Goal: Task Accomplishment & Management: Complete application form

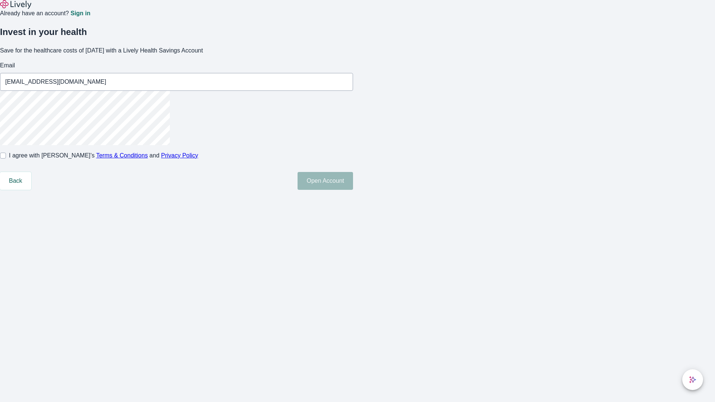
click at [6, 159] on input "I agree with Lively’s Terms & Conditions and Privacy Policy" at bounding box center [3, 156] width 6 height 6
checkbox input "true"
click at [353, 190] on button "Open Account" at bounding box center [326, 181] width 56 height 18
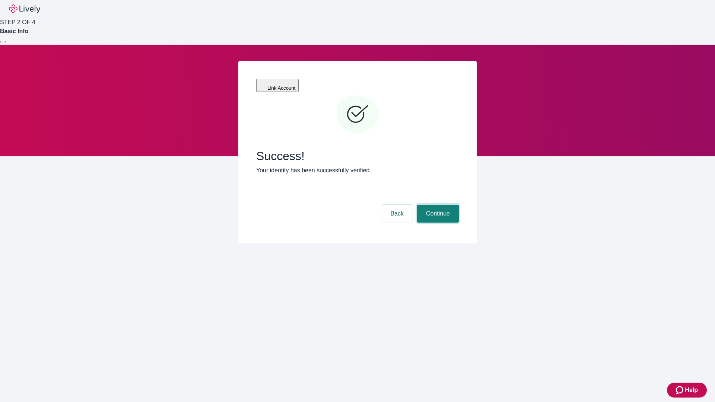
click at [437, 205] on button "Continue" at bounding box center [438, 214] width 42 height 18
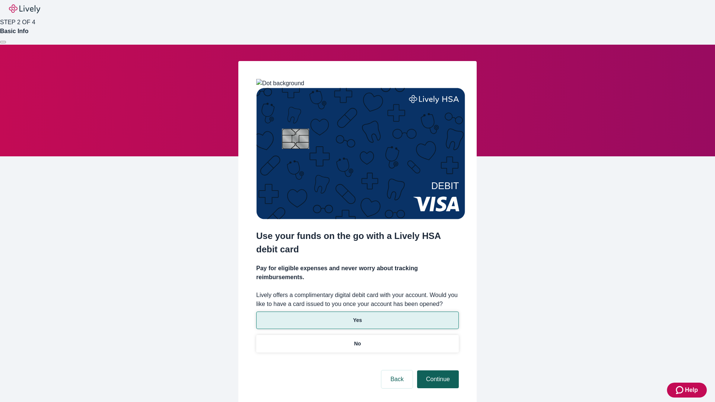
click at [357, 317] on p "Yes" at bounding box center [357, 321] width 9 height 8
click at [437, 371] on button "Continue" at bounding box center [438, 380] width 42 height 18
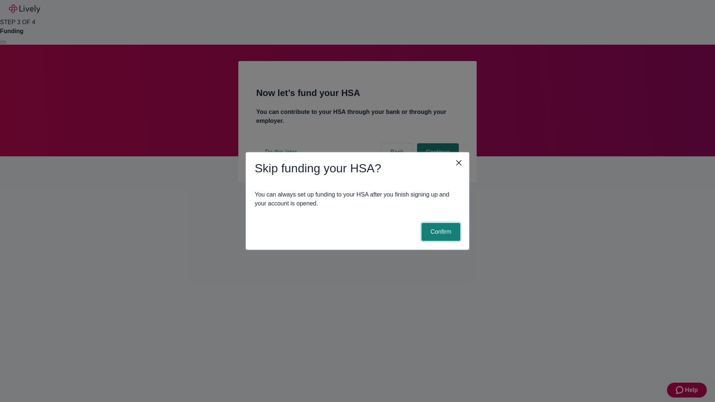
click at [440, 232] on button "Confirm" at bounding box center [441, 232] width 39 height 18
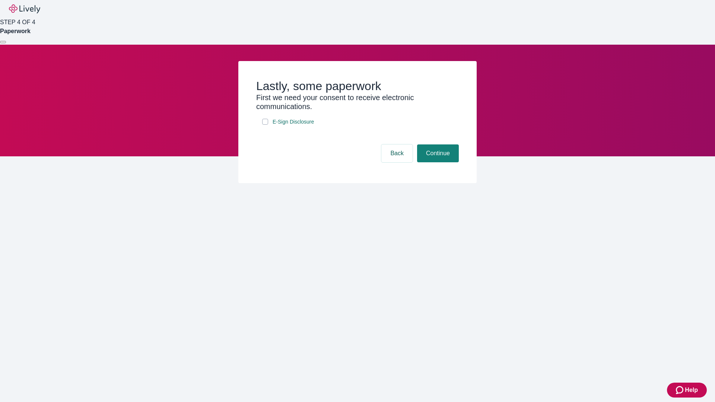
click at [265, 125] on input "E-Sign Disclosure" at bounding box center [265, 122] width 6 height 6
checkbox input "true"
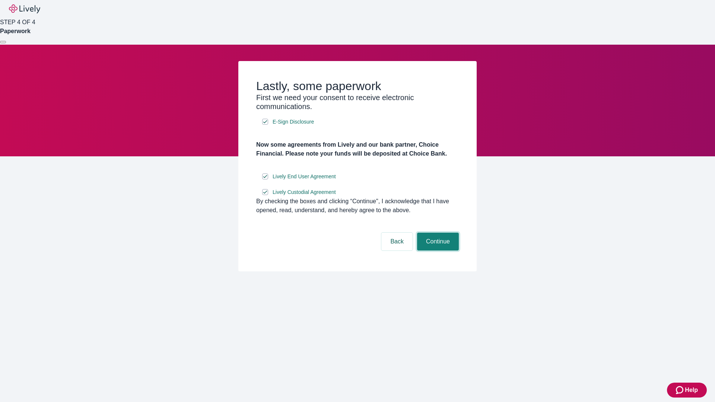
click at [437, 251] on button "Continue" at bounding box center [438, 242] width 42 height 18
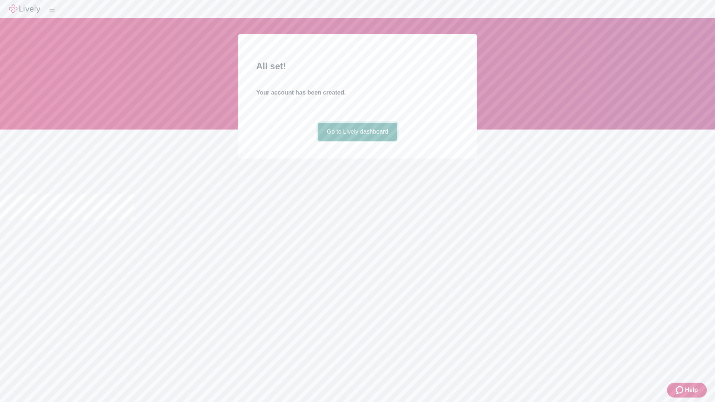
click at [357, 141] on link "Go to Lively dashboard" at bounding box center [357, 132] width 79 height 18
